Goal: Transaction & Acquisition: Book appointment/travel/reservation

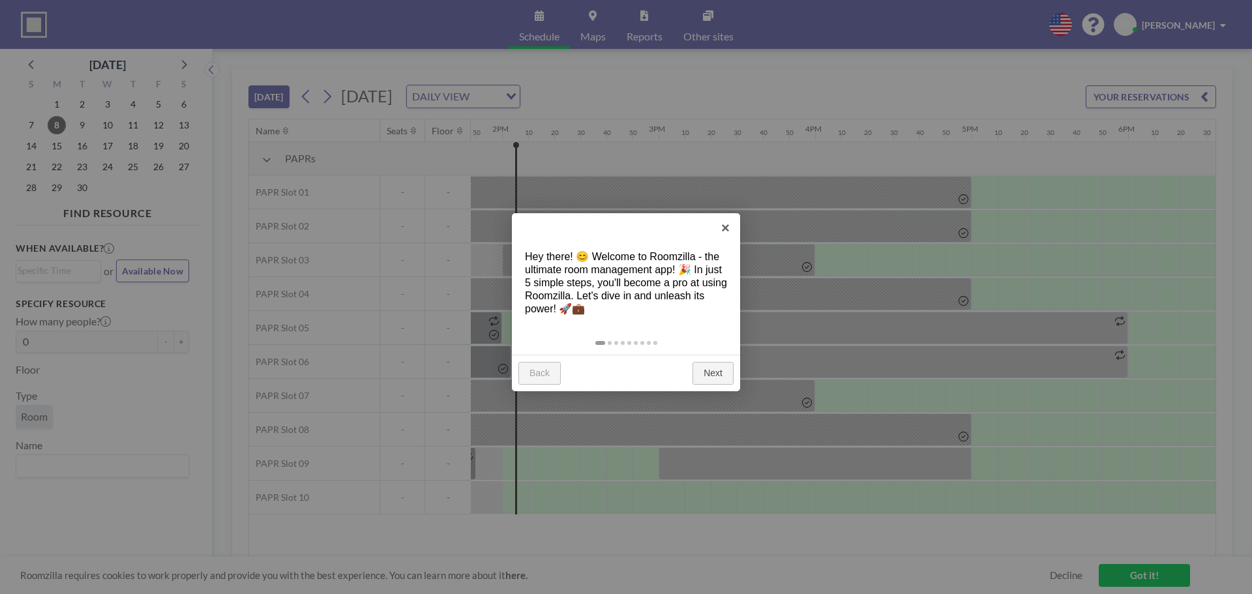
scroll to position [0, 2165]
click at [720, 230] on link "×" at bounding box center [725, 227] width 29 height 29
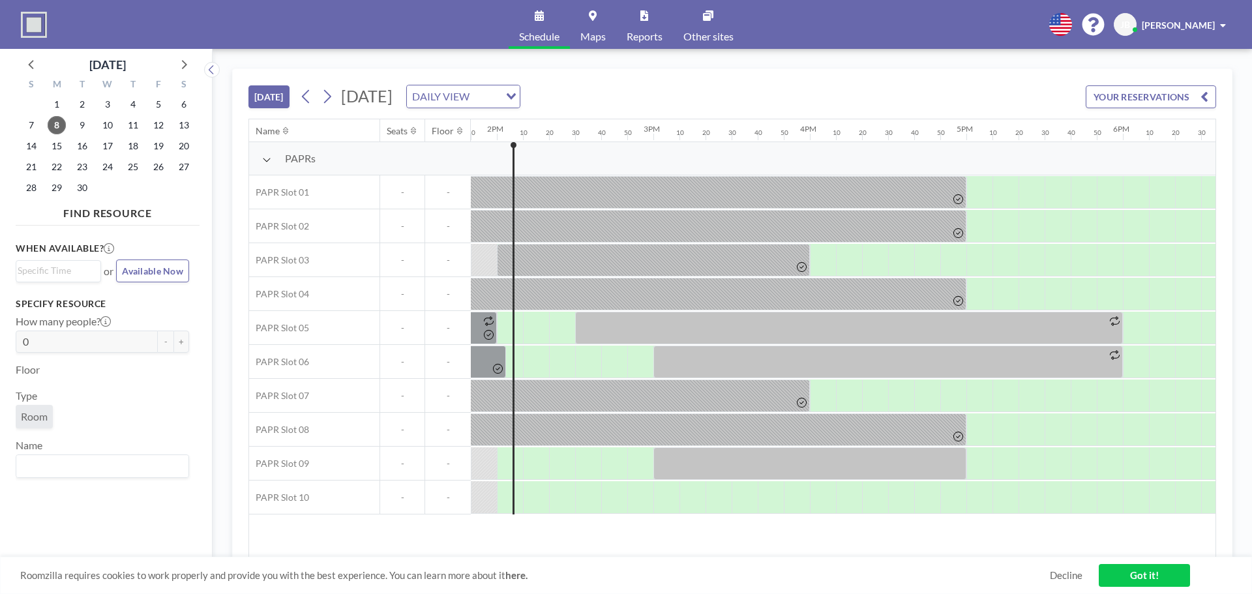
click at [951, 558] on div "Roomzilla requires cookies to work properly and provide you with the best exper…" at bounding box center [626, 575] width 1252 height 37
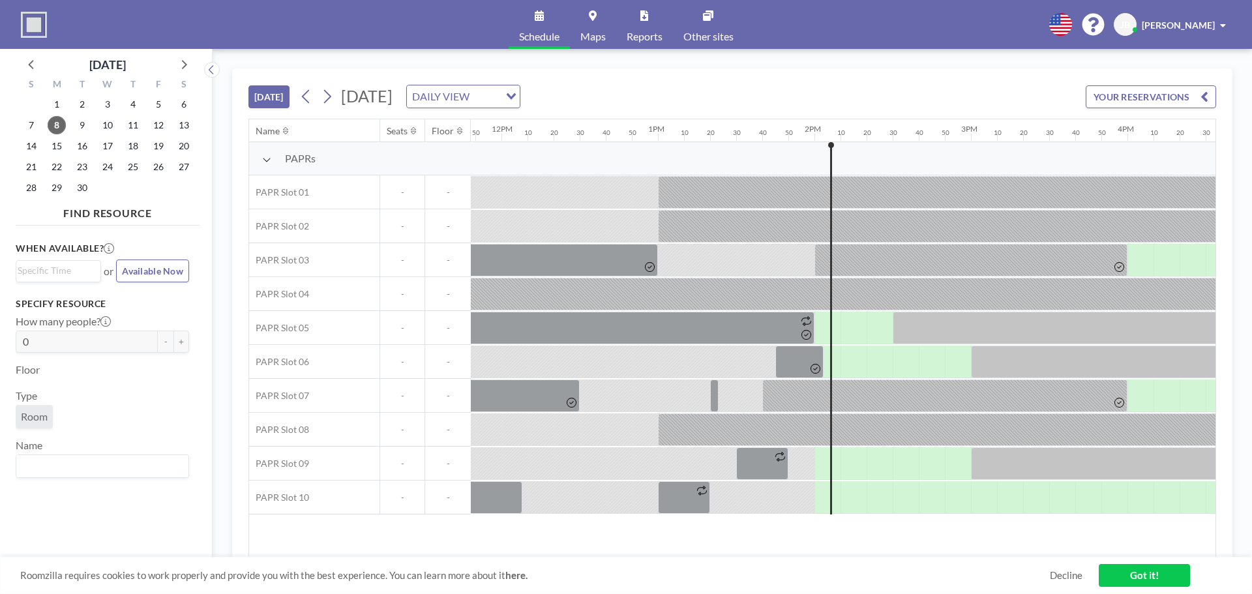
scroll to position [0, 1850]
click at [331, 96] on icon at bounding box center [327, 97] width 7 height 14
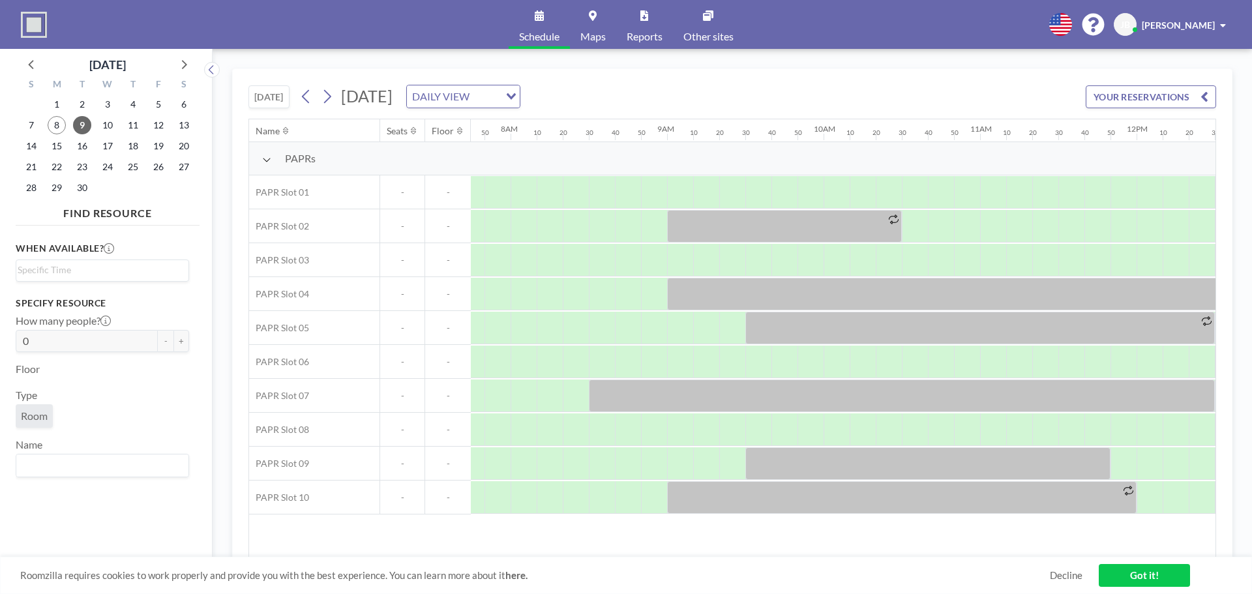
scroll to position [0, 1226]
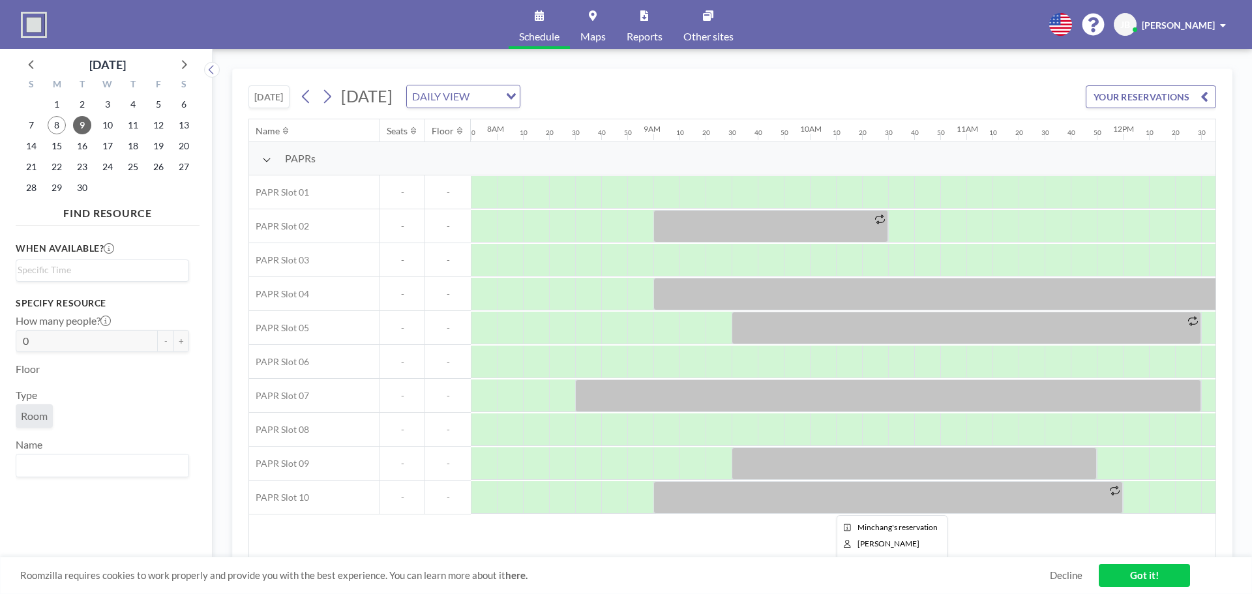
click at [675, 501] on div at bounding box center [887, 497] width 469 height 33
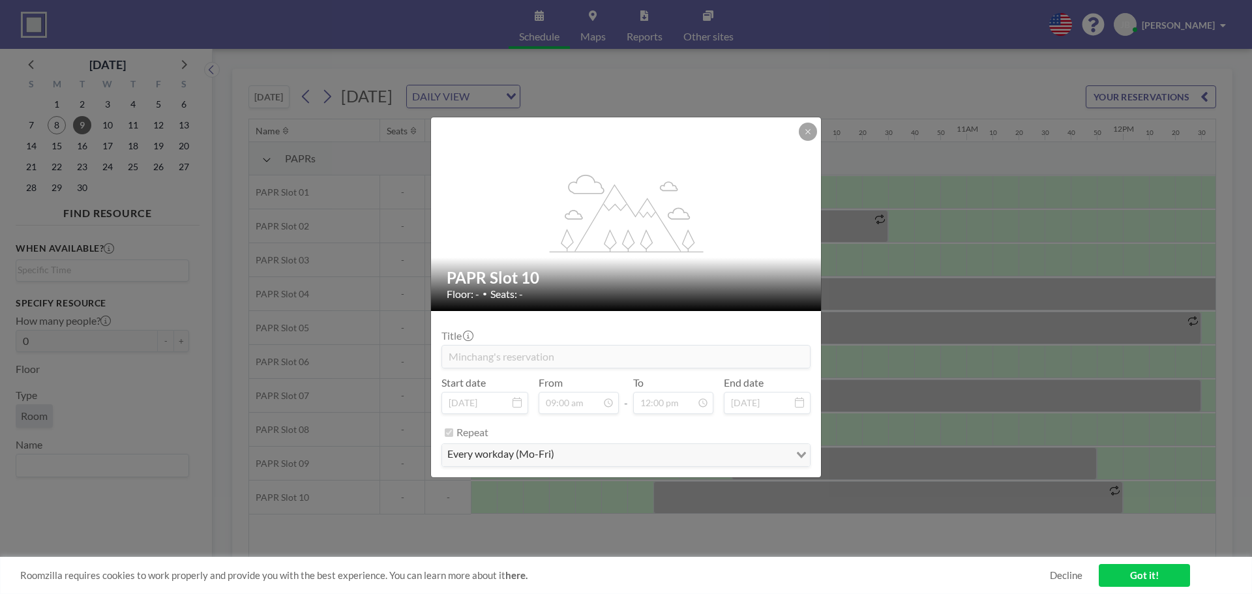
drag, startPoint x: 573, startPoint y: 432, endPoint x: 587, endPoint y: 395, distance: 39.0
click at [578, 426] on div "Repeat" at bounding box center [633, 433] width 354 height 22
click at [812, 126] on button at bounding box center [808, 132] width 18 height 18
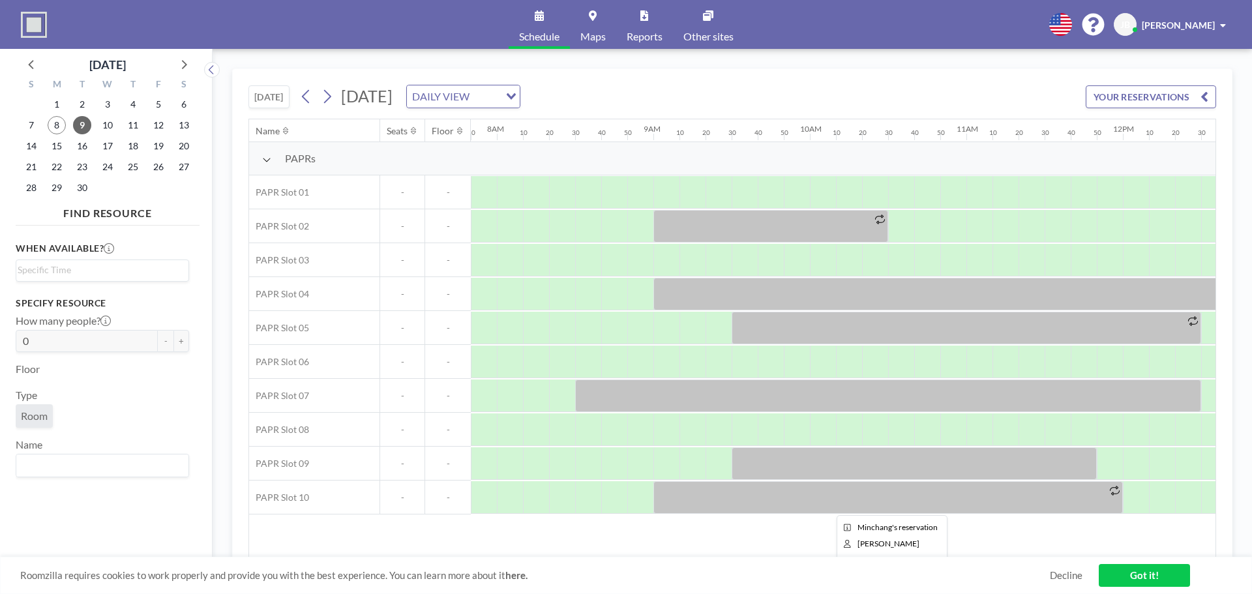
click at [678, 501] on div at bounding box center [887, 497] width 469 height 33
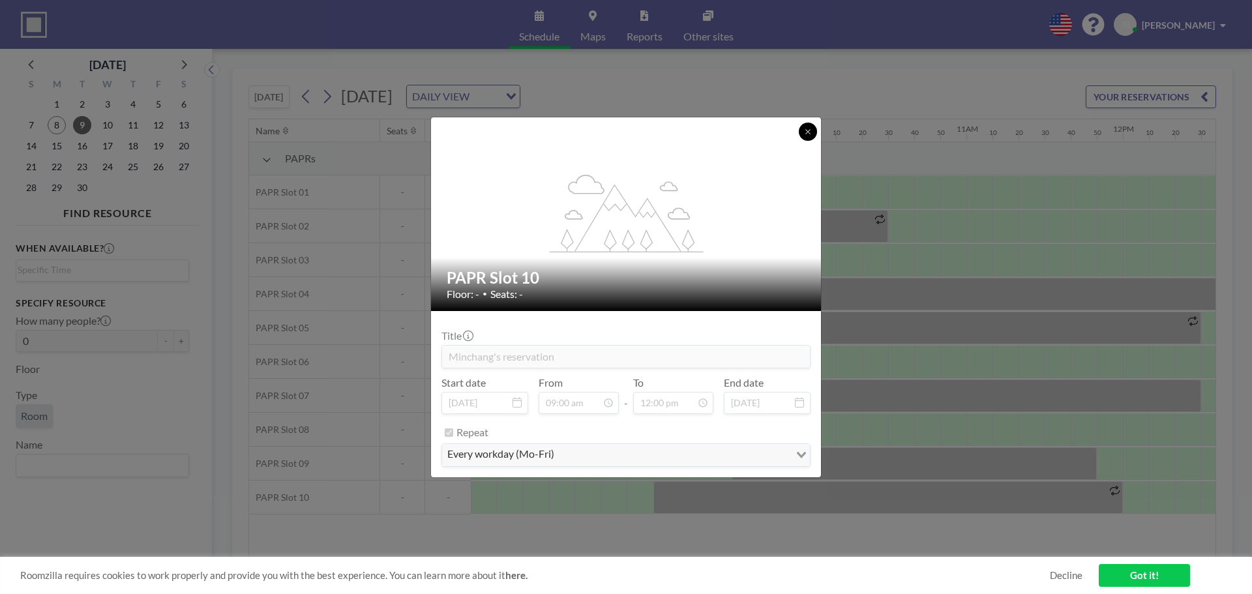
click at [803, 126] on button at bounding box center [808, 132] width 18 height 18
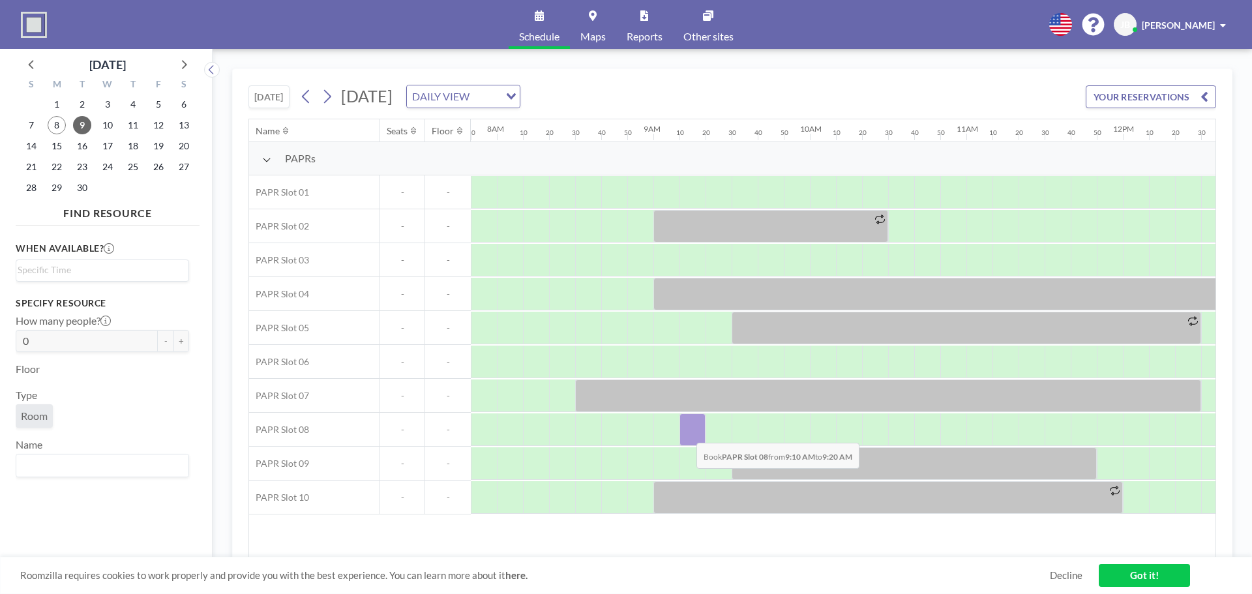
click at [686, 433] on div at bounding box center [692, 429] width 26 height 33
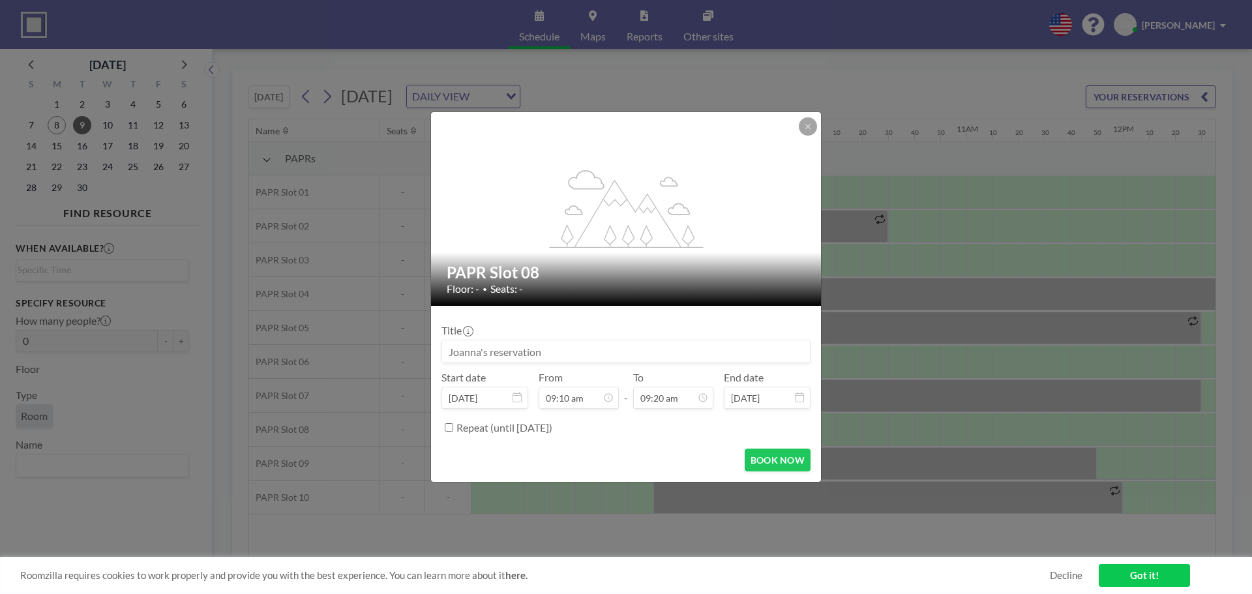
scroll to position [1300, 0]
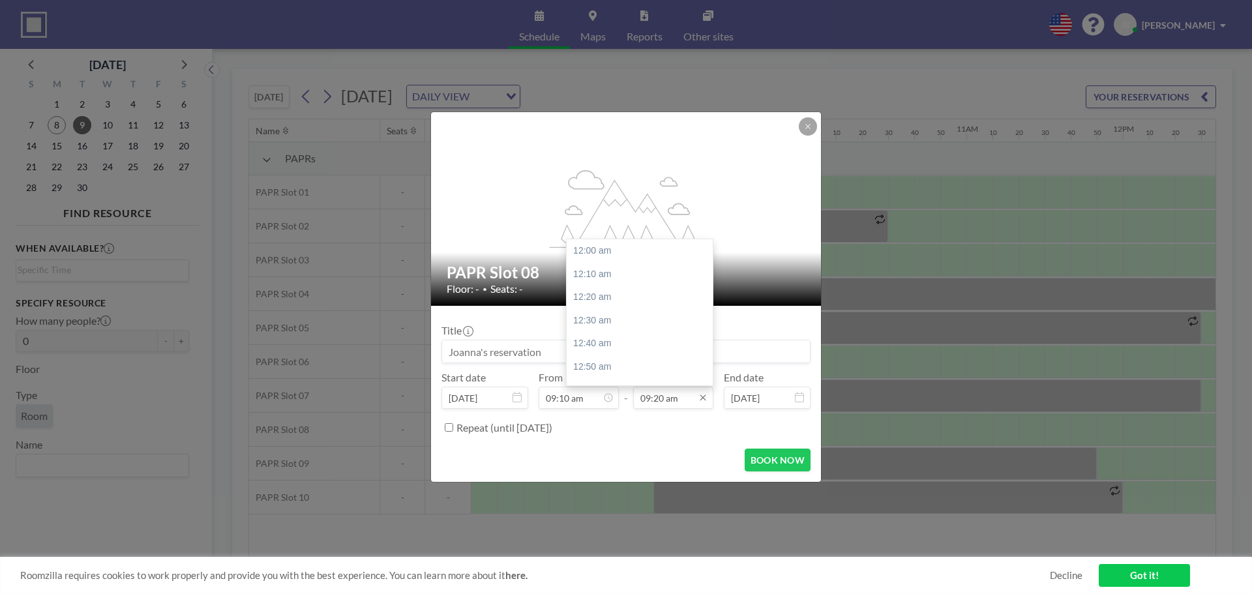
click at [674, 405] on input "09:20 am" at bounding box center [673, 398] width 80 height 22
click at [649, 399] on input "09:20 am" at bounding box center [673, 398] width 80 height 22
click at [655, 401] on input "10:20 am" at bounding box center [673, 398] width 80 height 22
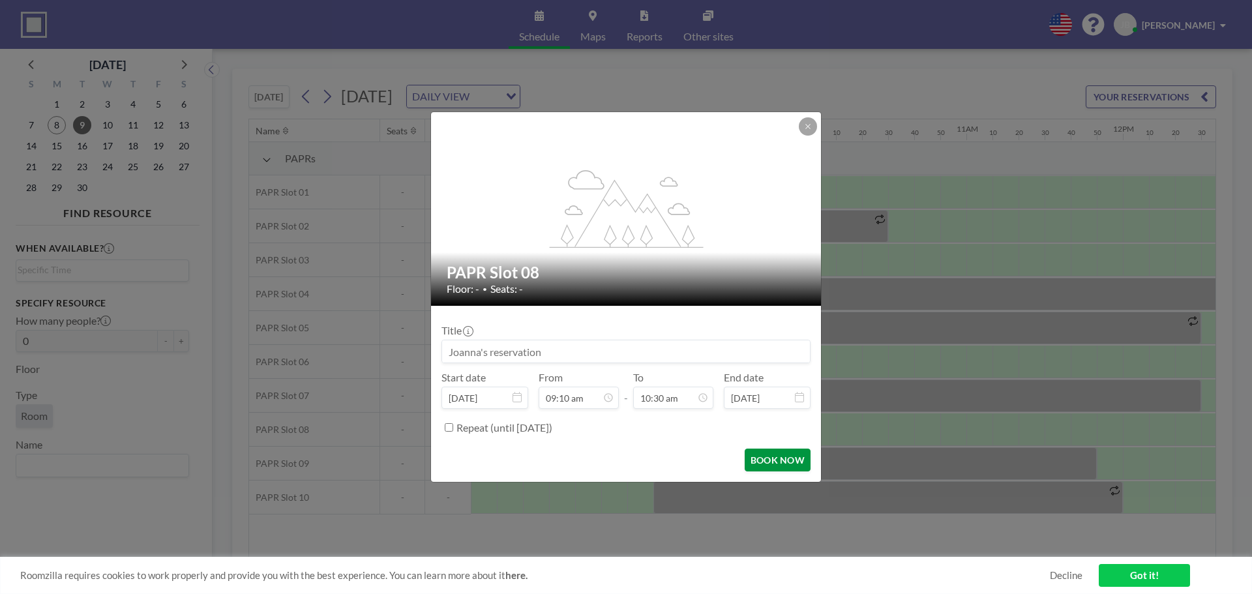
type input "10:30 am"
click at [782, 459] on button "BOOK NOW" at bounding box center [778, 460] width 66 height 23
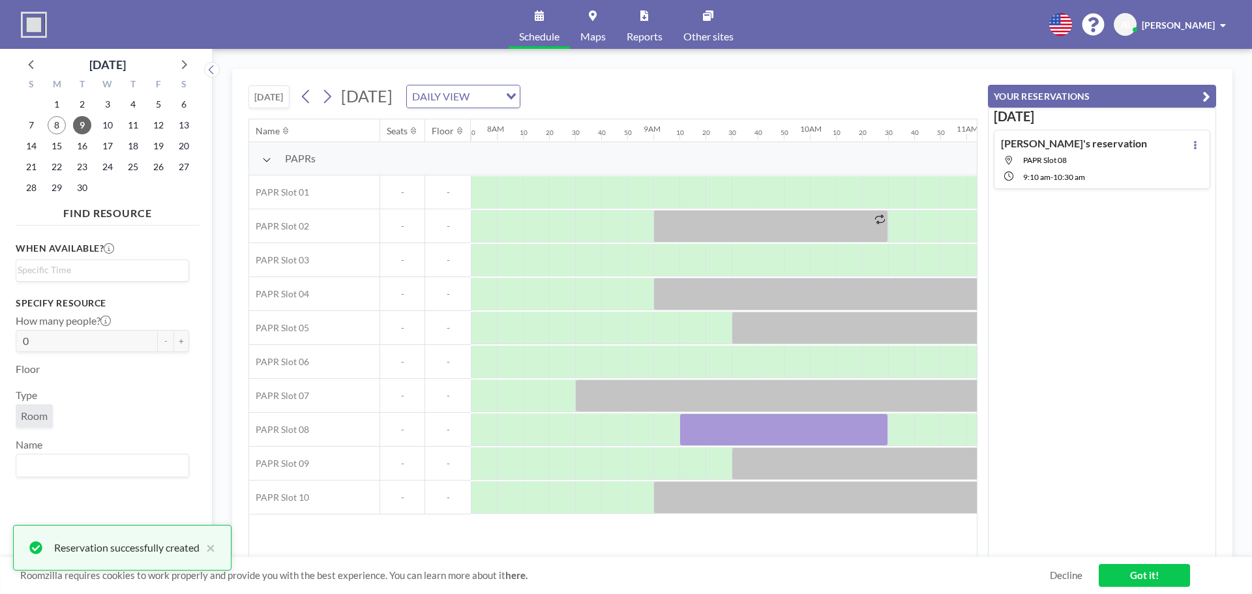
click at [1155, 589] on div "Roomzilla requires cookies to work properly and provide you with the best exper…" at bounding box center [626, 575] width 1252 height 37
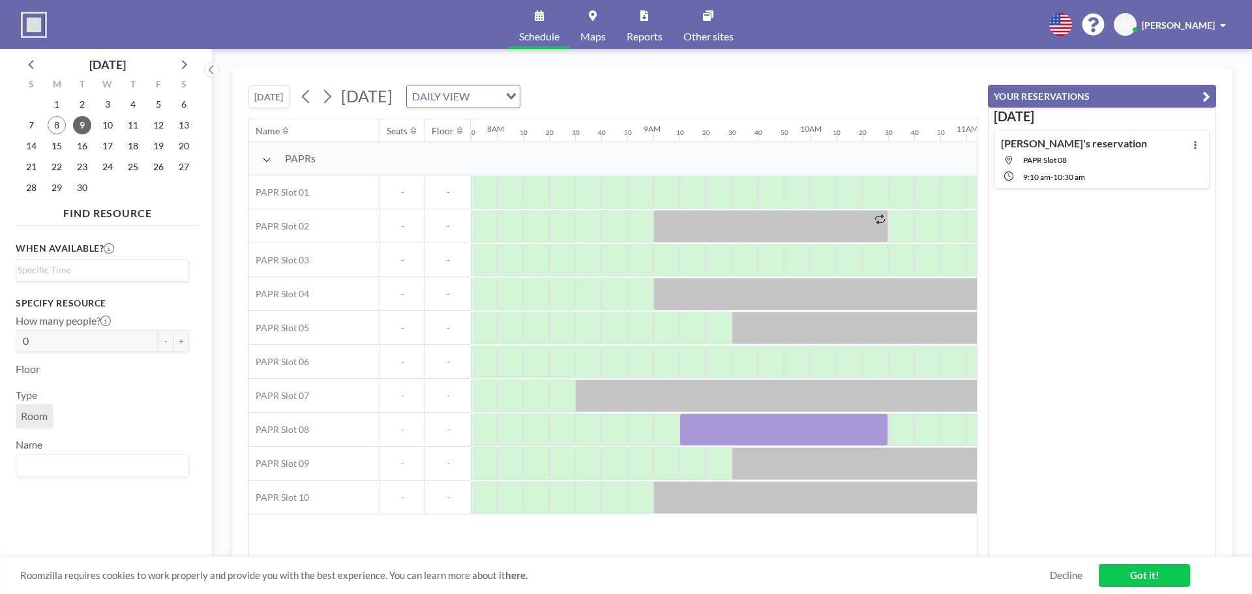
click at [1163, 580] on link "Got it!" at bounding box center [1144, 575] width 91 height 23
click at [147, 411] on div "Room" at bounding box center [102, 418] width 173 height 29
